Goal: Transaction & Acquisition: Purchase product/service

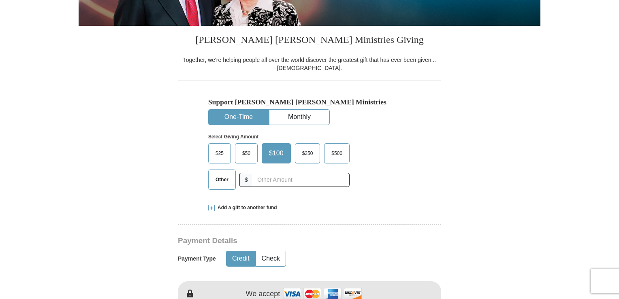
scroll to position [178, 0]
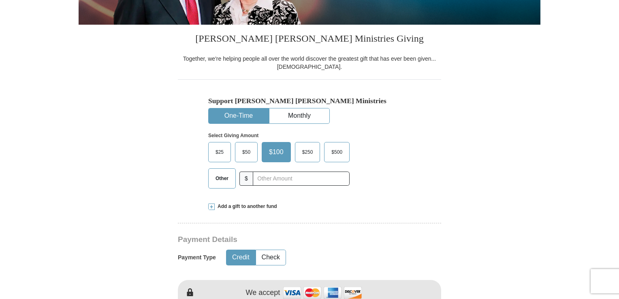
click at [225, 156] on span "$25" at bounding box center [219, 152] width 16 height 12
click at [0, 0] on input "$25" at bounding box center [0, 0] width 0 height 0
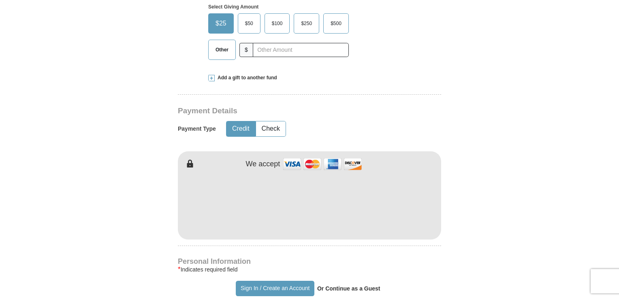
scroll to position [308, 0]
click at [446, 93] on form "Already have an account? Sign in for faster giving. Don't have an account? Crea…" at bounding box center [310, 221] width 462 height 993
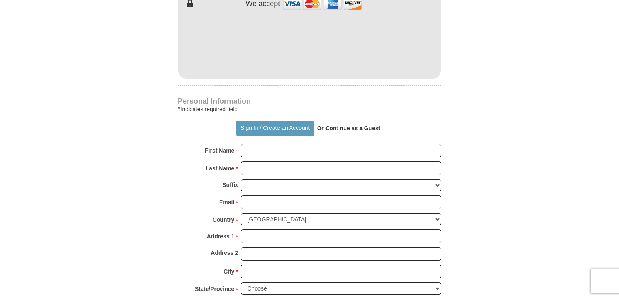
scroll to position [470, 0]
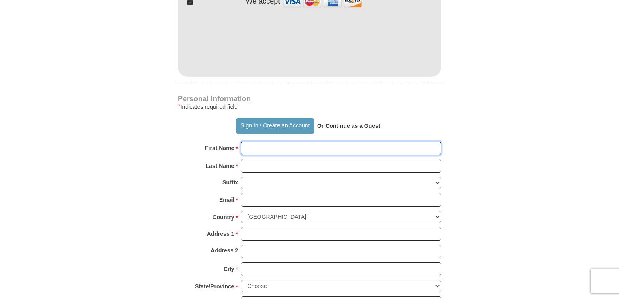
click at [331, 144] on input "First Name *" at bounding box center [341, 149] width 200 height 14
type input "[PERSON_NAME]"
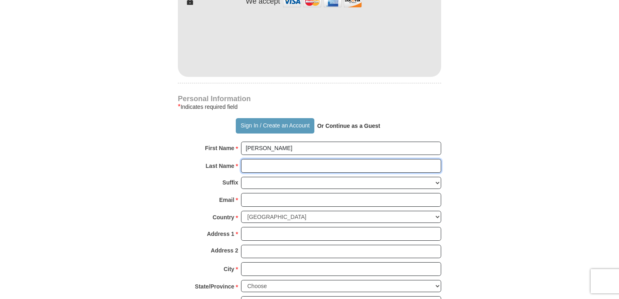
click at [277, 161] on input "Last Name *" at bounding box center [341, 166] width 200 height 14
type input "[PERSON_NAME]"
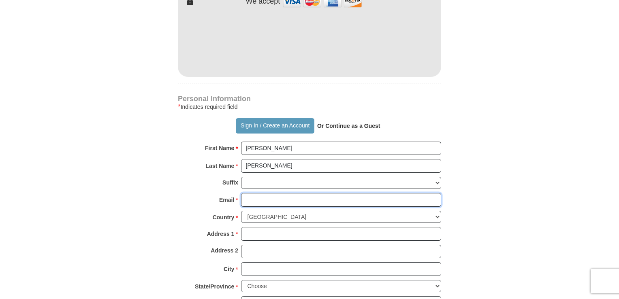
click at [263, 200] on input "Email *" at bounding box center [341, 200] width 200 height 14
type input "[EMAIL_ADDRESS][DOMAIN_NAME]"
click at [474, 171] on form "Already have an account? Sign in for faster giving. Don't have an account? Crea…" at bounding box center [310, 59] width 462 height 993
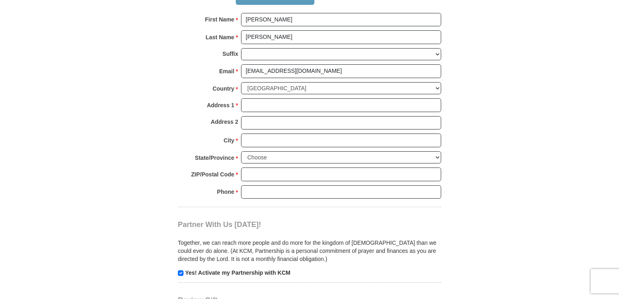
scroll to position [599, 0]
click at [356, 105] on input "Address 1 *" at bounding box center [341, 105] width 200 height 14
type input "[STREET_ADDRESS]"
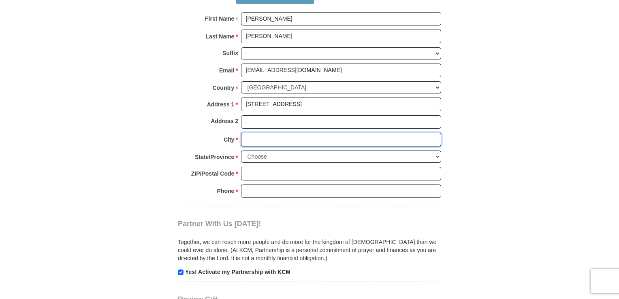
click at [310, 142] on input "City *" at bounding box center [341, 140] width 200 height 14
type input "Woodbridge"
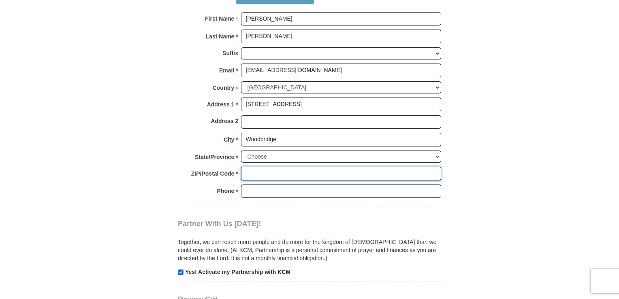
click at [295, 175] on input "ZIP/Postal Code *" at bounding box center [341, 174] width 200 height 14
type input "22191"
click at [295, 157] on select "Choose [US_STATE] [US_STATE] [US_STATE] [US_STATE] [US_STATE] Armed Forces Amer…" at bounding box center [341, 157] width 200 height 13
select select "VA"
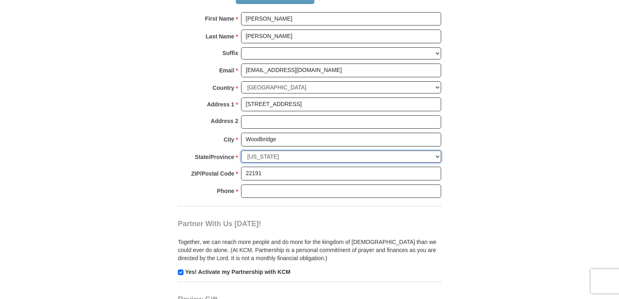
click at [241, 151] on select "Choose [US_STATE] [US_STATE] [US_STATE] [US_STATE] [US_STATE] Armed Forces Amer…" at bounding box center [341, 157] width 200 height 13
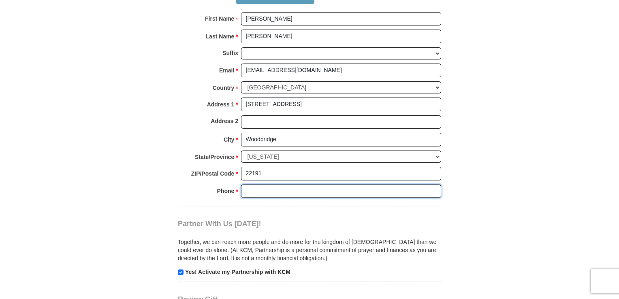
click at [266, 190] on input "Phone * *" at bounding box center [341, 192] width 200 height 14
type input "5714275857"
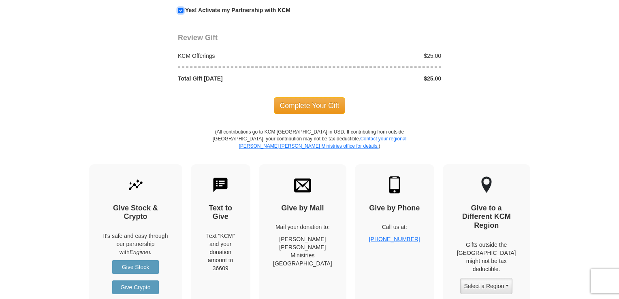
click at [180, 8] on input "checkbox" at bounding box center [181, 11] width 6 height 6
checkbox input "false"
click at [300, 102] on span "Complete Your Gift" at bounding box center [310, 105] width 72 height 17
